Goal: Transaction & Acquisition: Purchase product/service

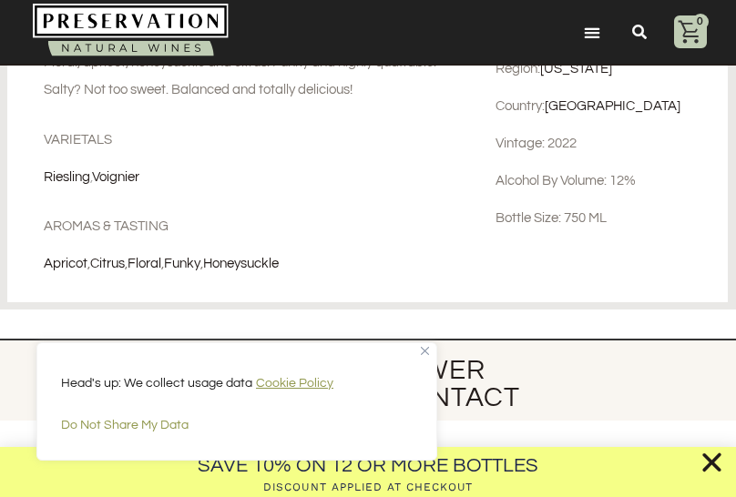
scroll to position [618, 0]
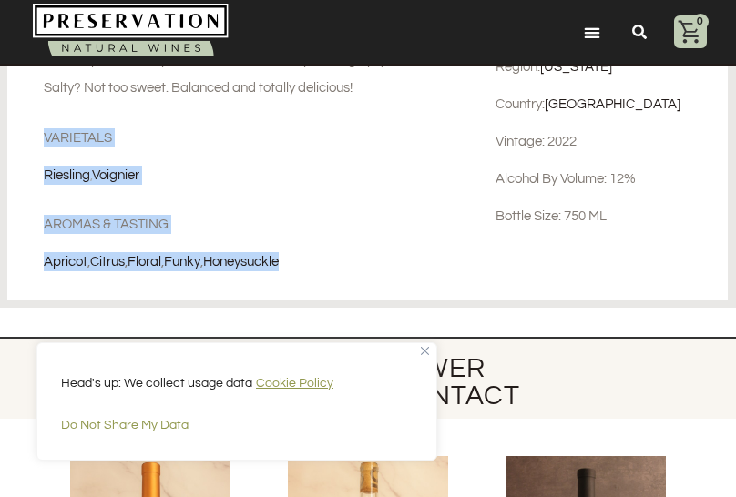
drag, startPoint x: 301, startPoint y: 260, endPoint x: 36, endPoint y: 119, distance: 300.0
click at [36, 119] on div "More about Wallflower Project Viognier Skin Contact Floral, apricot, honeysuckl…" at bounding box center [247, 133] width 481 height 334
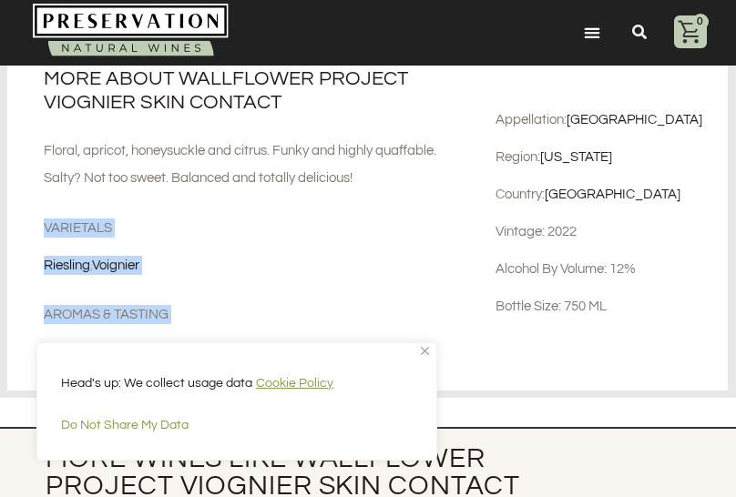
scroll to position [522, 0]
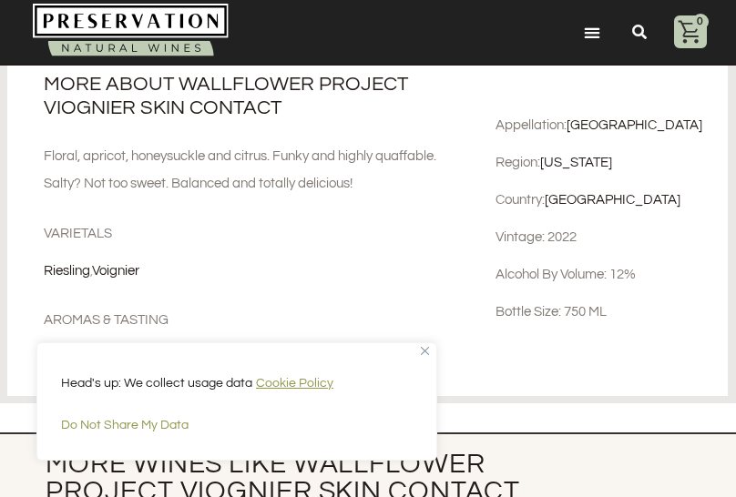
click at [193, 194] on div "Floral, apricot, honeysuckle and citrus. Funky and highly quaffable. Salty? Not…" at bounding box center [248, 170] width 409 height 55
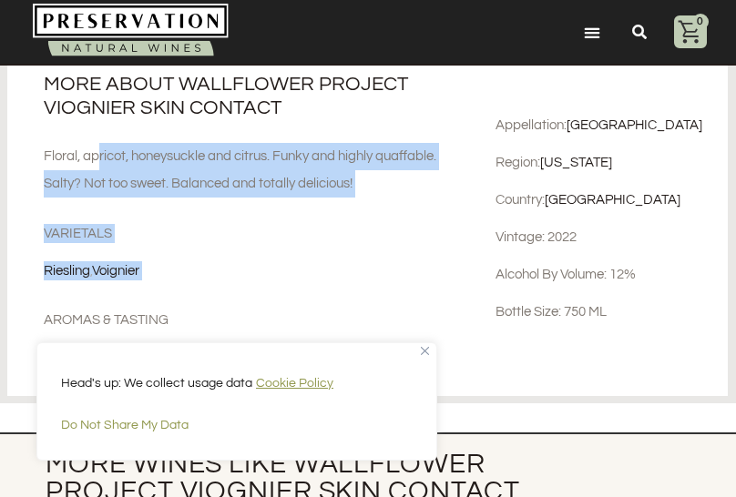
drag, startPoint x: 39, startPoint y: 147, endPoint x: 275, endPoint y: 306, distance: 284.8
click at [275, 306] on div "More about Wallflower Project Viognier Skin Contact Floral, apricot, honeysuckl…" at bounding box center [247, 229] width 481 height 334
click at [275, 306] on div "Aromas & Tasting" at bounding box center [248, 314] width 409 height 31
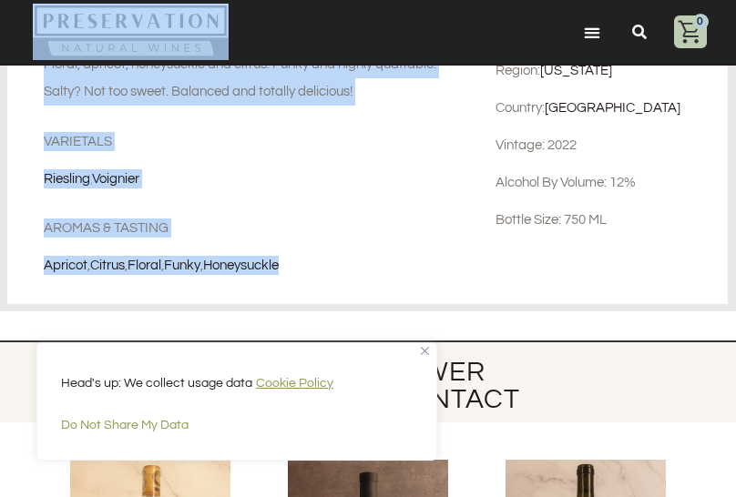
scroll to position [594, 0]
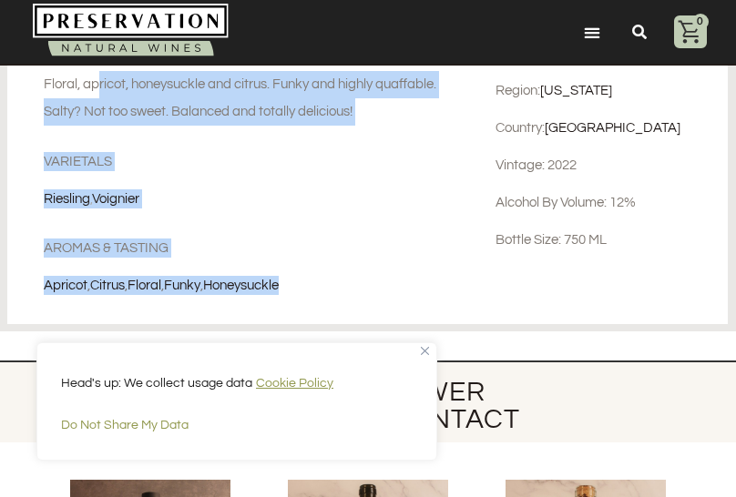
drag, startPoint x: 311, startPoint y: 217, endPoint x: 39, endPoint y: 84, distance: 302.3
click at [39, 84] on div "More about Wallflower Project Viognier Skin Contact Floral, apricot, honeysuckl…" at bounding box center [247, 157] width 481 height 334
copy div "Floral, apricot, honeysuckle and citrus. Funky and highly quaffable. Salty? Not…"
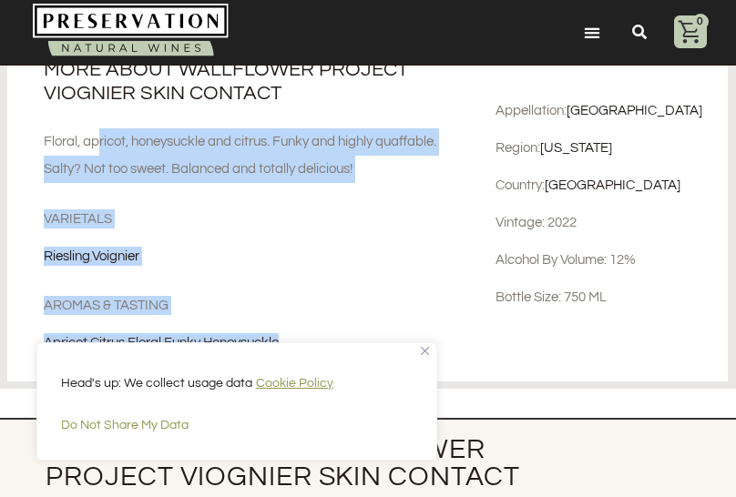
scroll to position [538, 0]
